Goal: Task Accomplishment & Management: Manage account settings

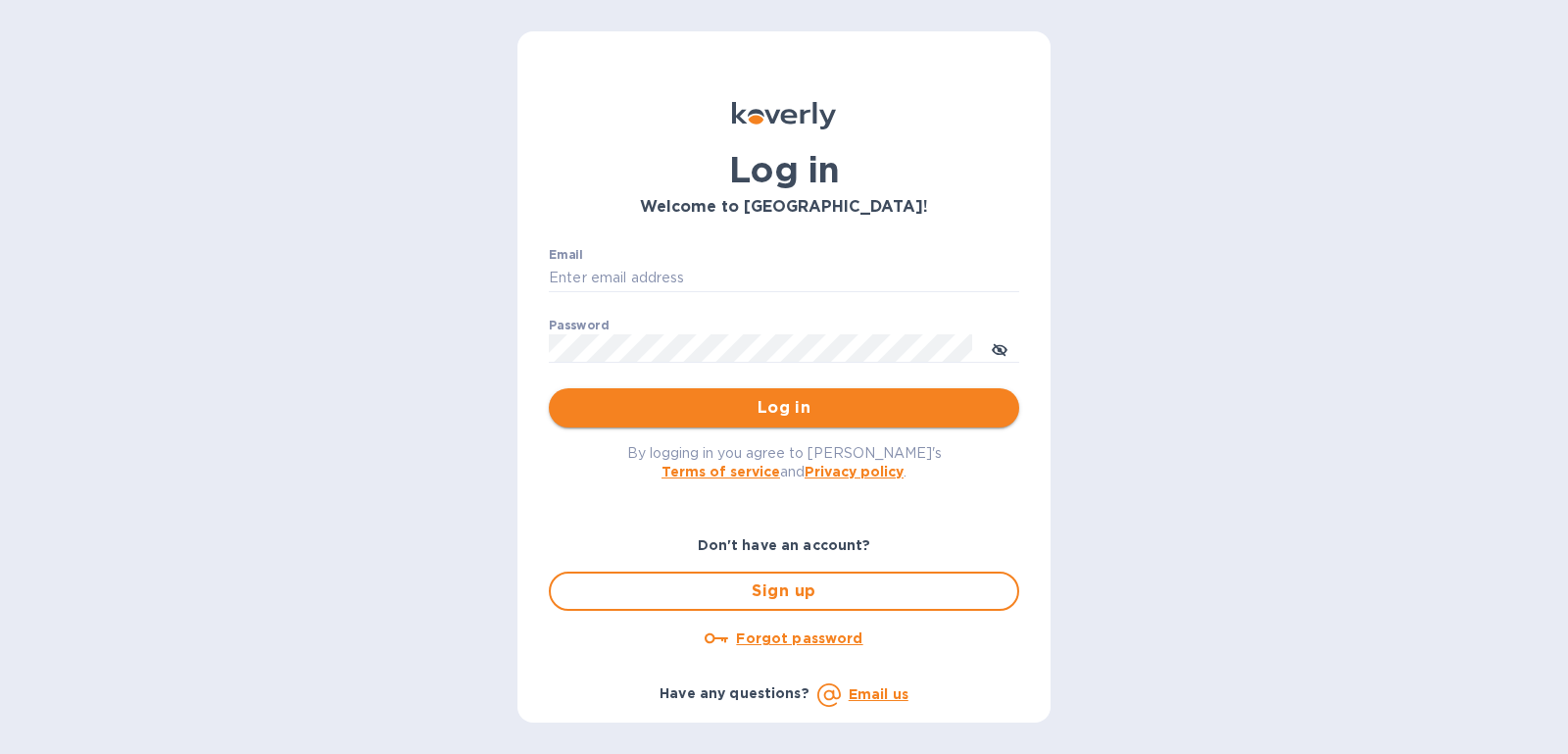
type input "brett@soilexpeditionco.com"
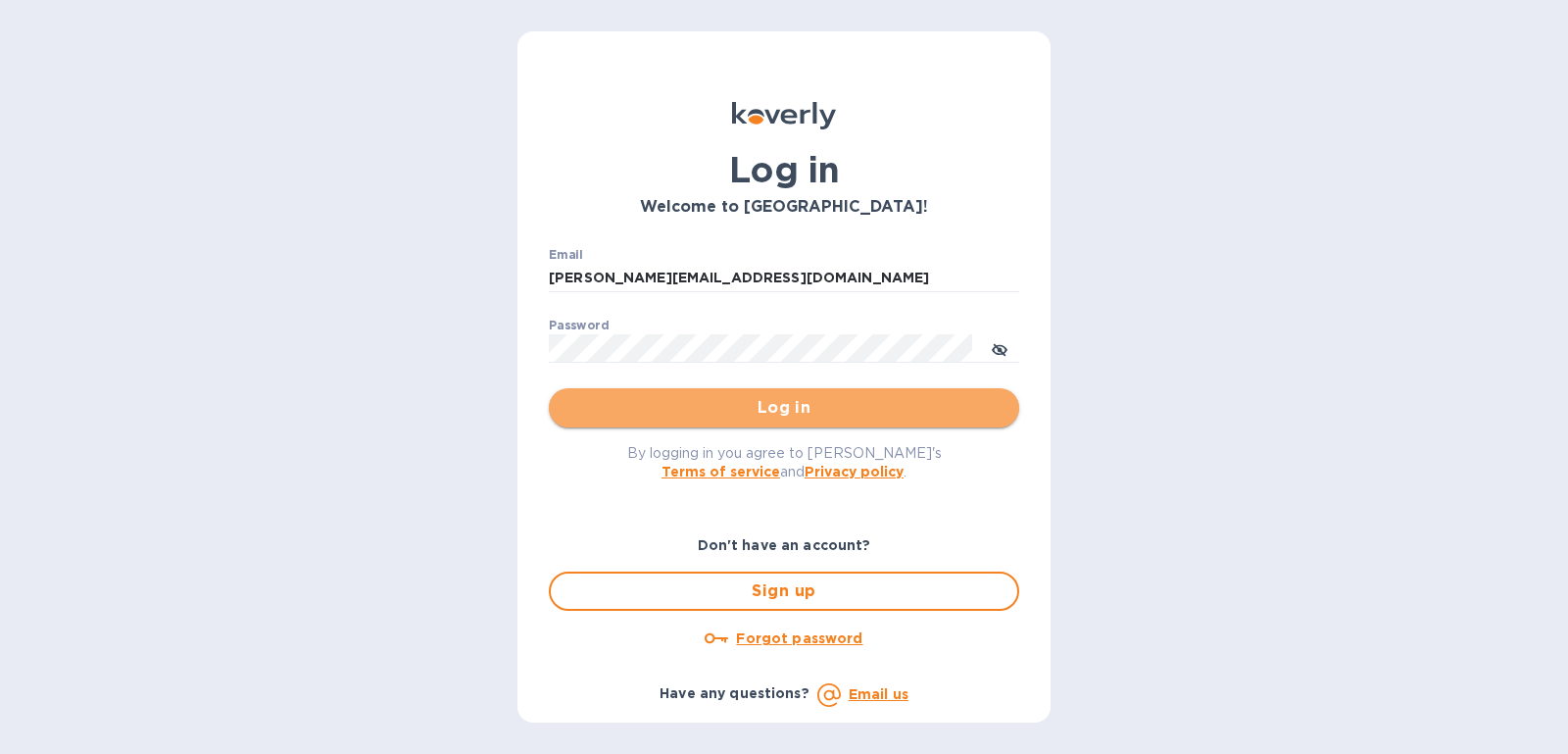
click at [878, 397] on span "Log in" at bounding box center [784, 408] width 439 height 24
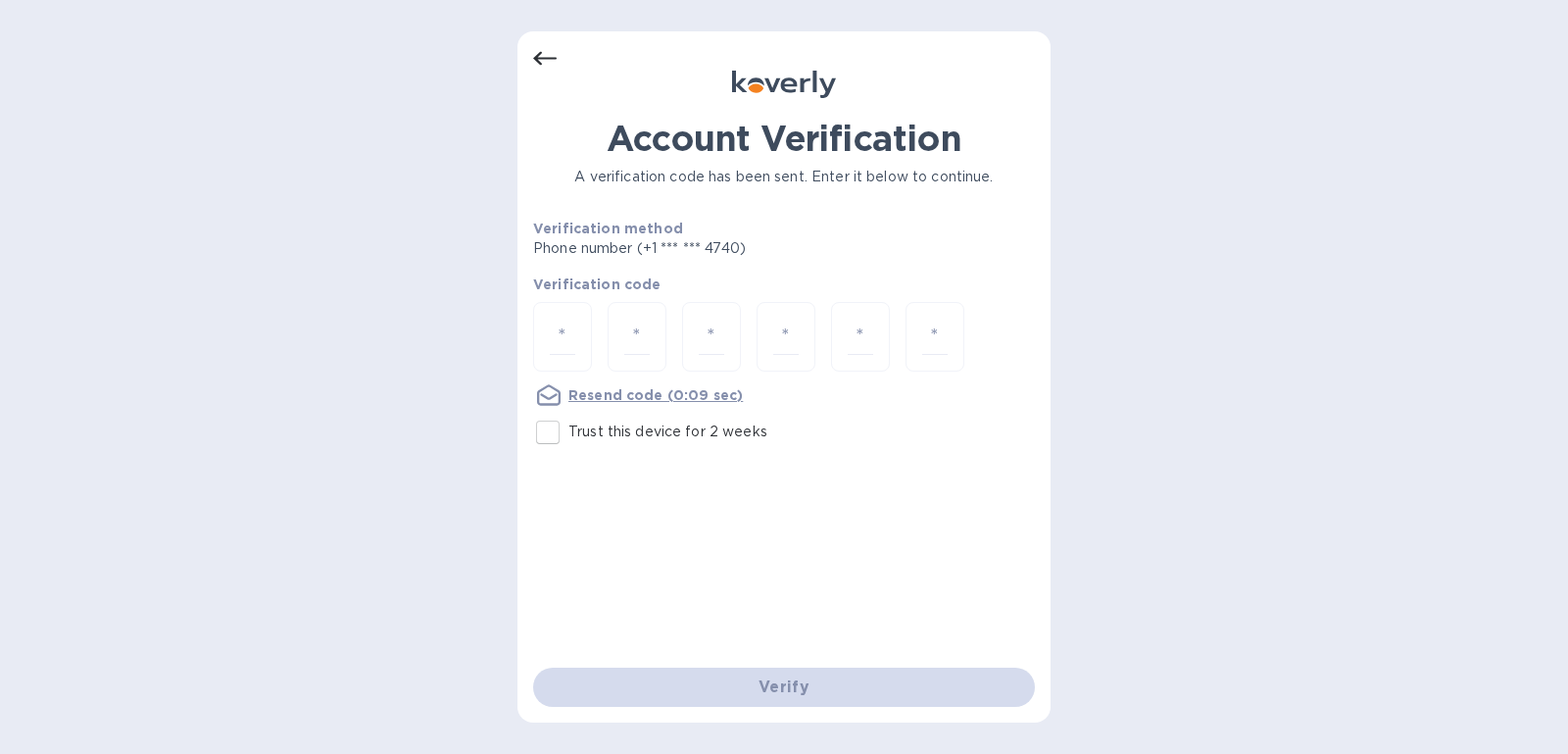
click at [571, 421] on p "Trust this device for 2 weeks" at bounding box center [668, 431] width 199 height 21
click at [569, 419] on input "Trust this device for 2 weeks" at bounding box center [547, 431] width 41 height 41
checkbox input "true"
click at [572, 329] on input "number" at bounding box center [563, 337] width 26 height 36
type input "6"
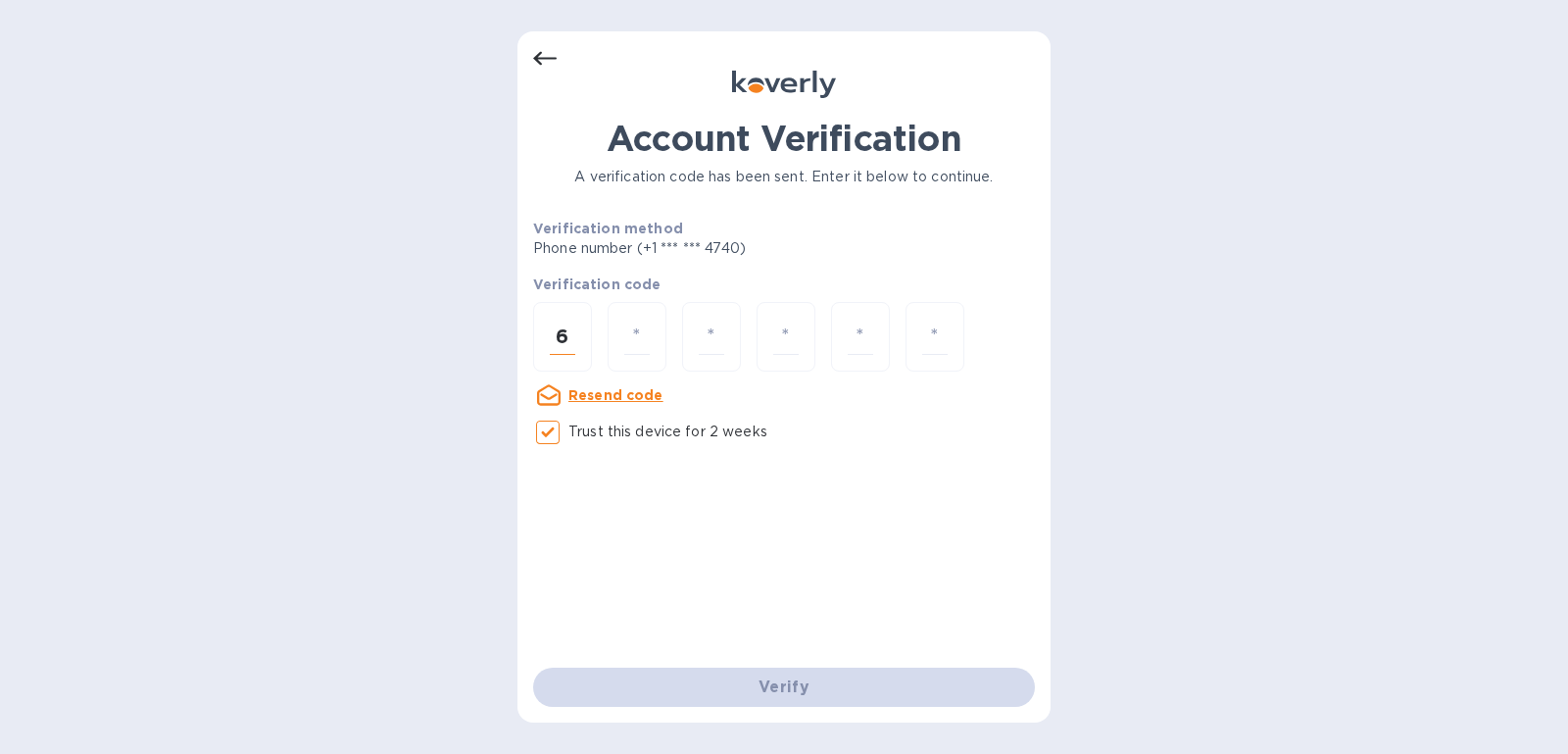
type input "4"
type input "8"
type input "0"
type input "1"
type input "3"
